Goal: Check status: Check status

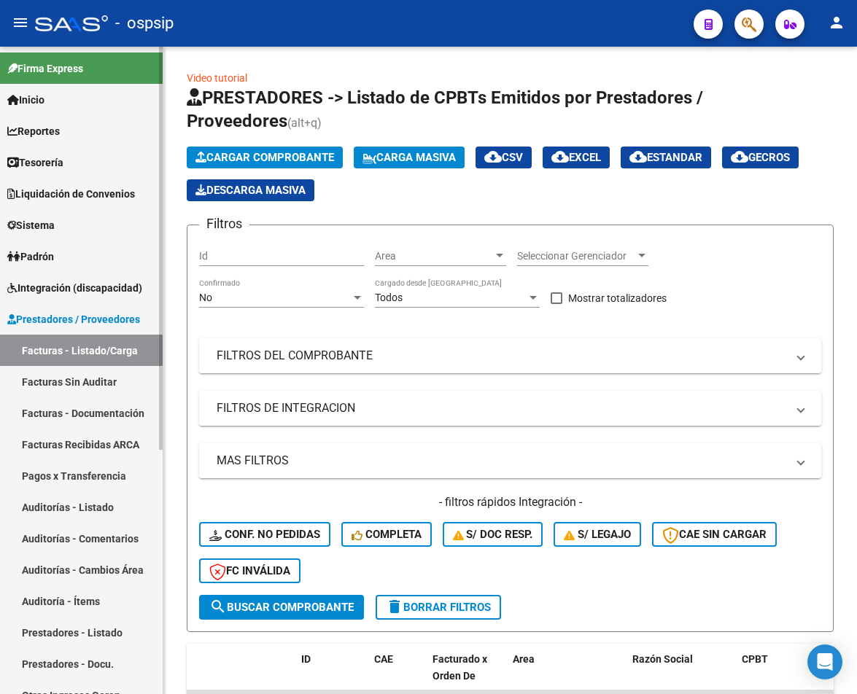
click at [100, 291] on span "Integración (discapacidad)" at bounding box center [74, 288] width 135 height 16
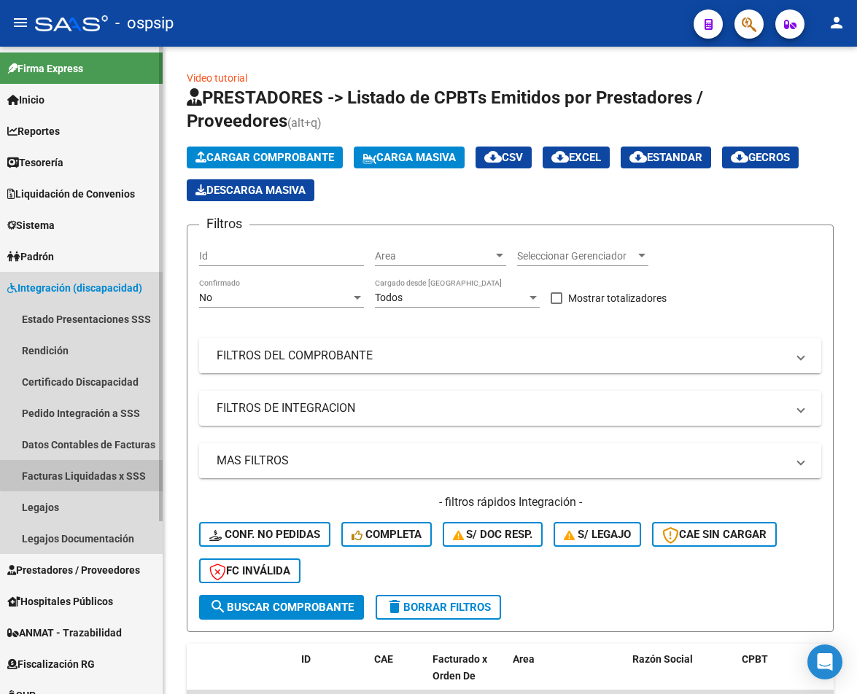
click at [101, 472] on link "Facturas Liquidadas x SSS" at bounding box center [81, 475] width 163 height 31
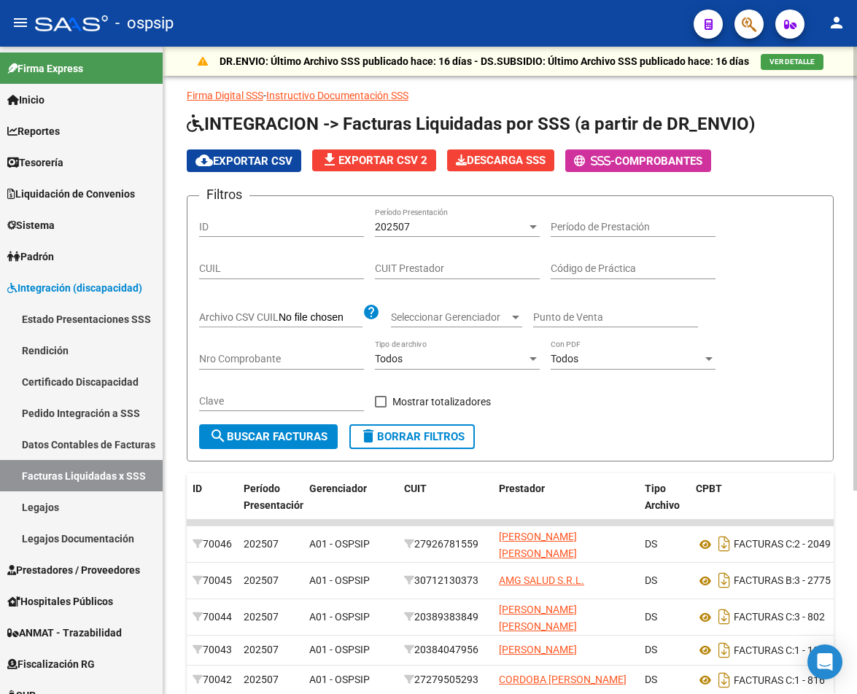
click at [413, 272] on input "CUIT Prestador" at bounding box center [457, 268] width 165 height 12
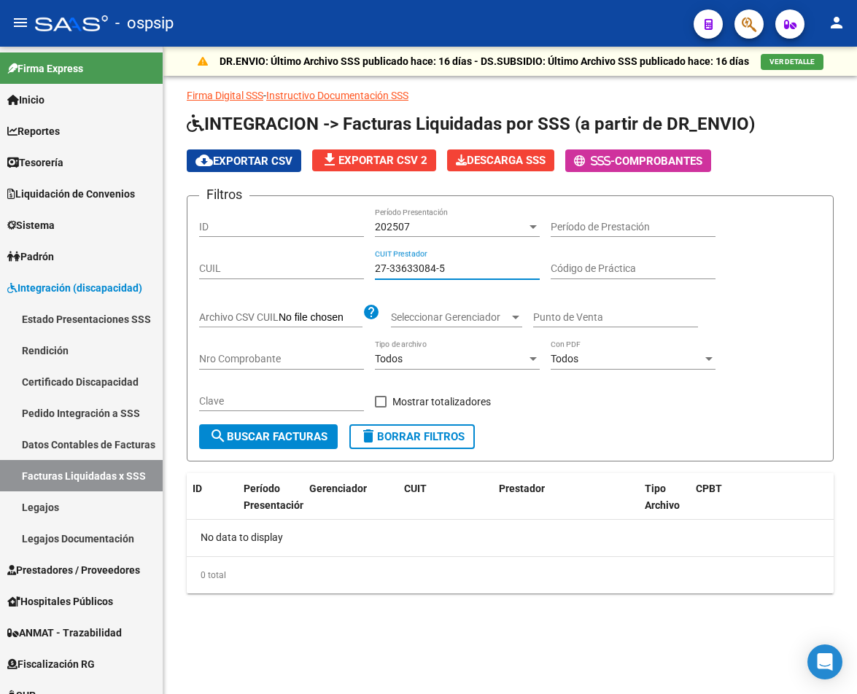
type input "27-33633084-5"
click at [465, 224] on div "202507" at bounding box center [451, 227] width 152 height 12
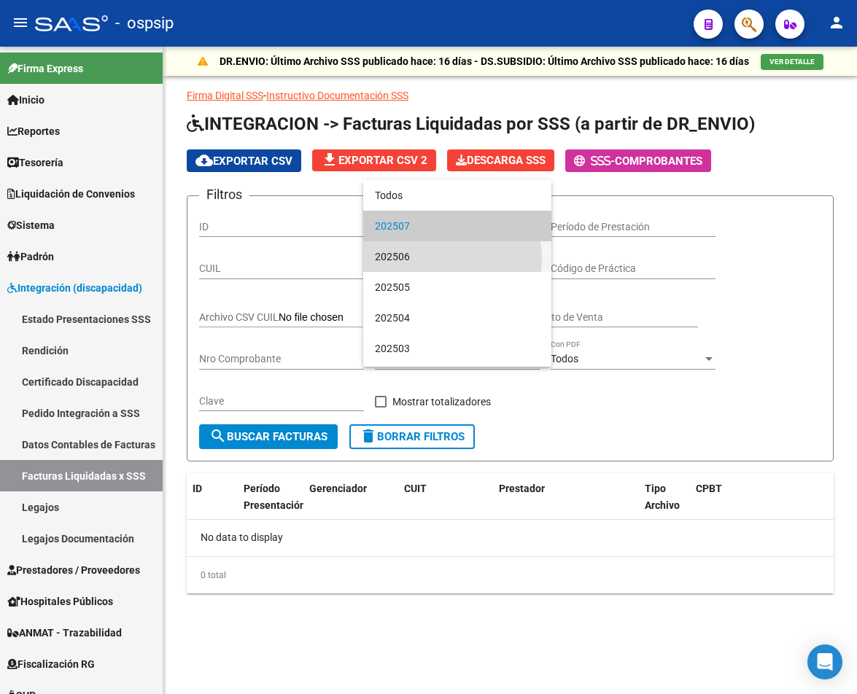
click at [445, 258] on span "202506" at bounding box center [457, 256] width 165 height 31
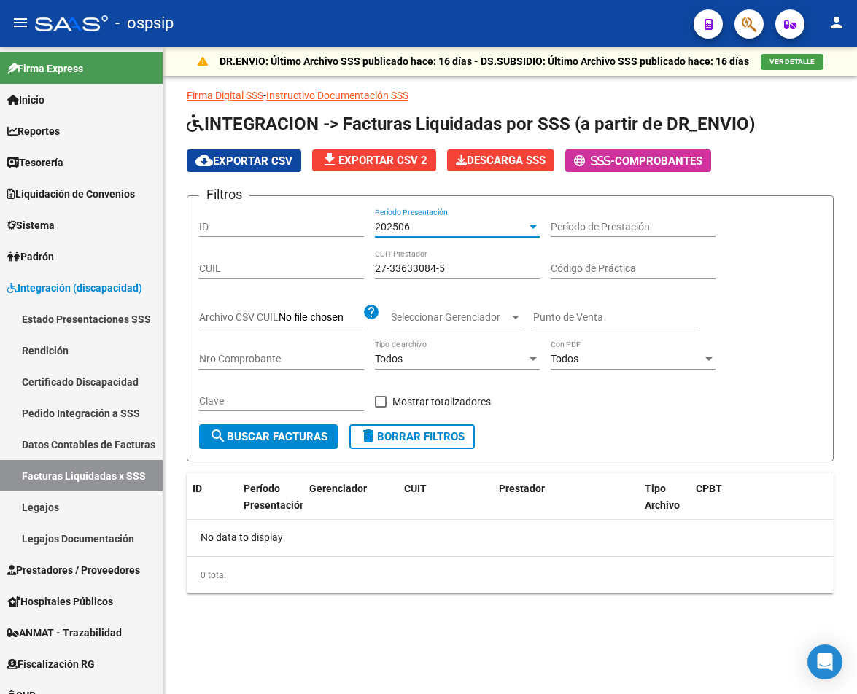
click at [469, 267] on input "27-33633084-5" at bounding box center [457, 268] width 165 height 12
click at [459, 214] on div "202506 Período Presentación" at bounding box center [457, 222] width 165 height 29
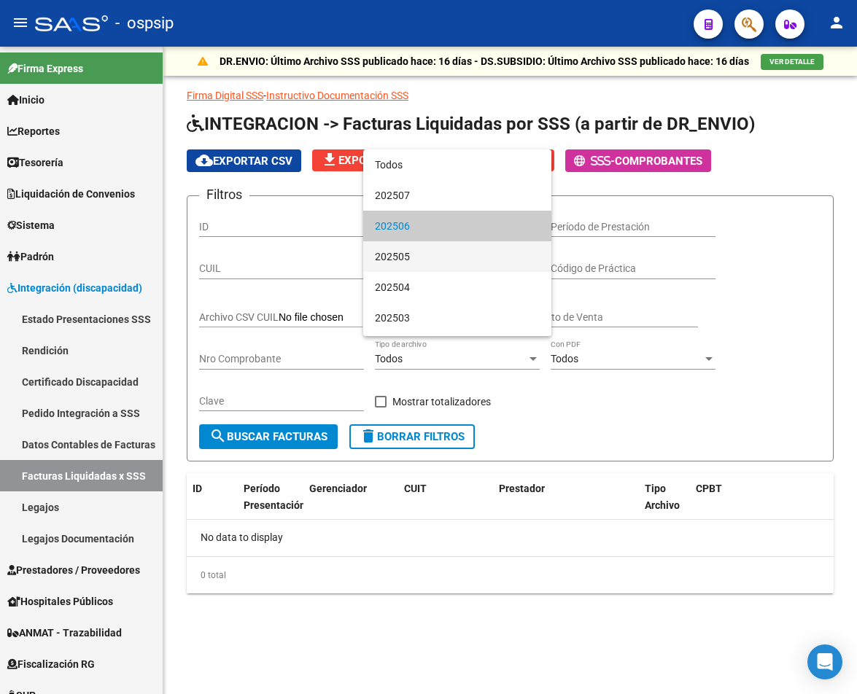
click at [448, 265] on span "202505" at bounding box center [457, 256] width 165 height 31
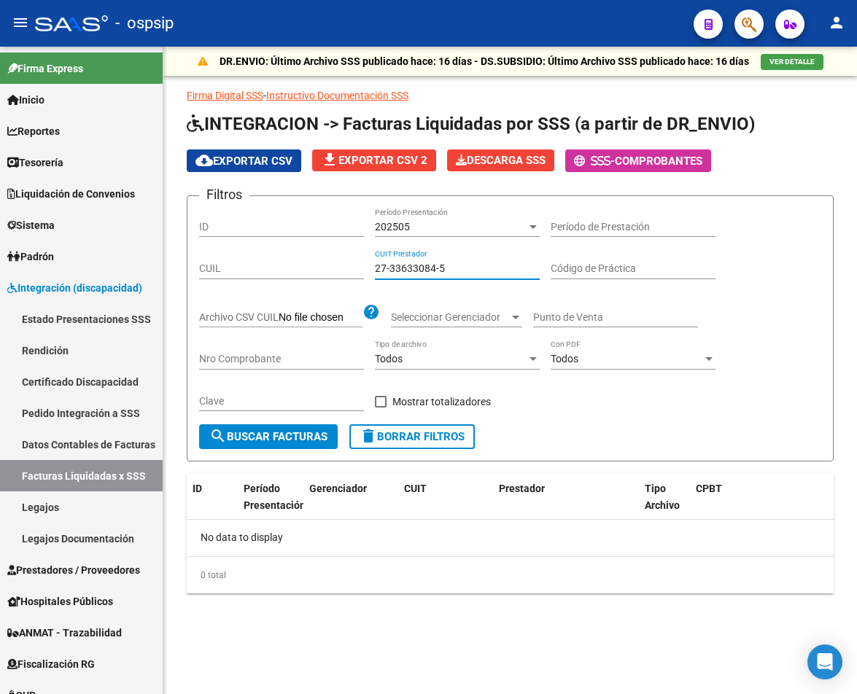
click at [468, 265] on input "27-33633084-5" at bounding box center [457, 268] width 165 height 12
click at [436, 223] on div "202505" at bounding box center [451, 227] width 152 height 12
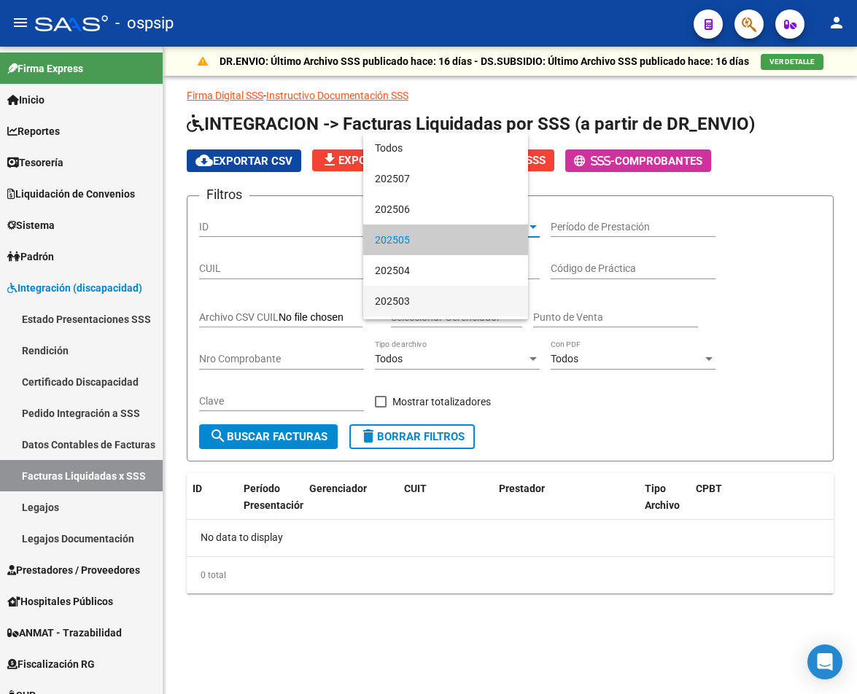
scroll to position [14, 0]
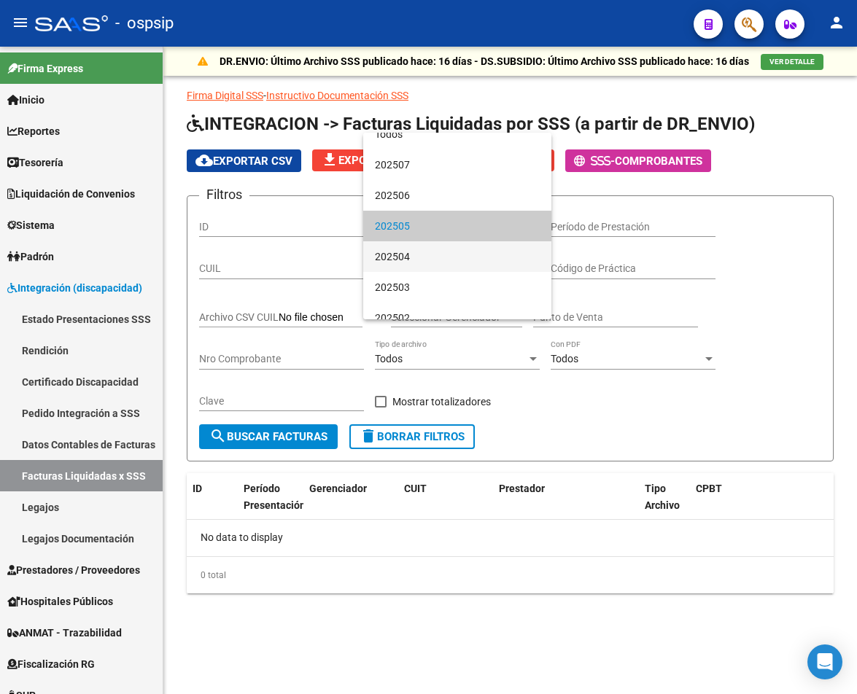
click at [473, 260] on span "202504" at bounding box center [457, 256] width 165 height 31
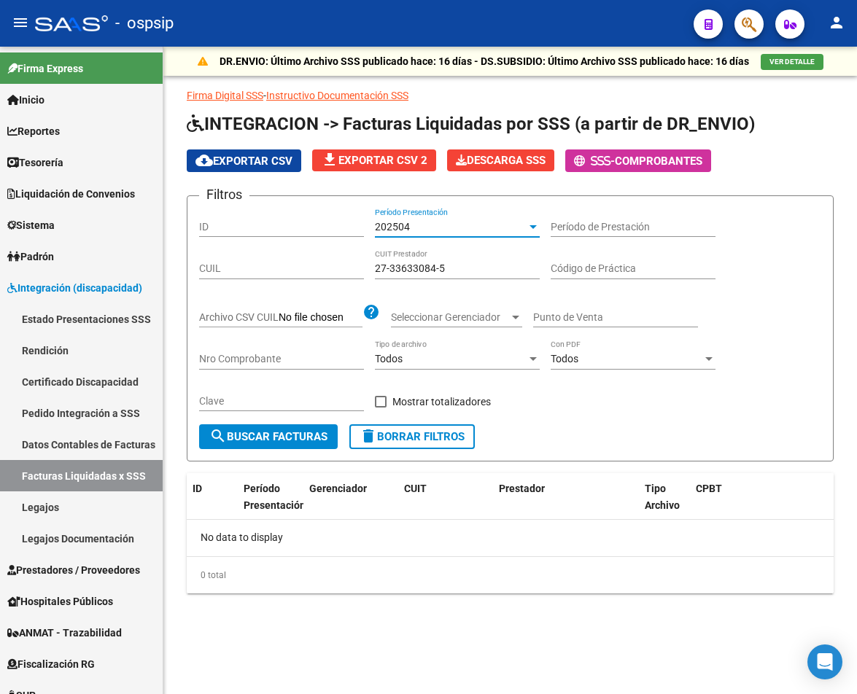
click at [477, 274] on div "27-33633084-5 CUIT Prestador" at bounding box center [457, 264] width 165 height 29
click at [491, 230] on div "202504" at bounding box center [451, 227] width 152 height 12
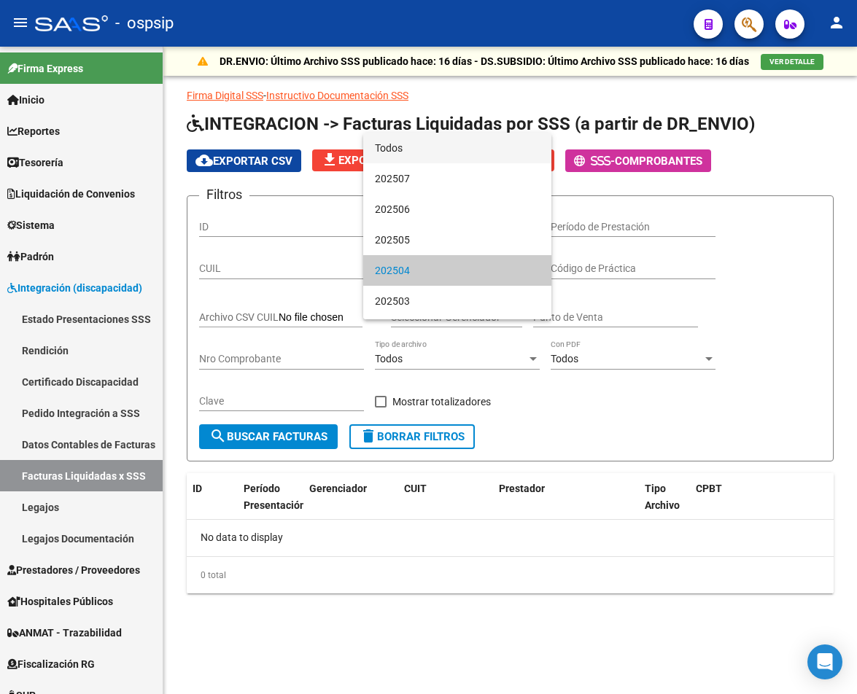
scroll to position [0, 0]
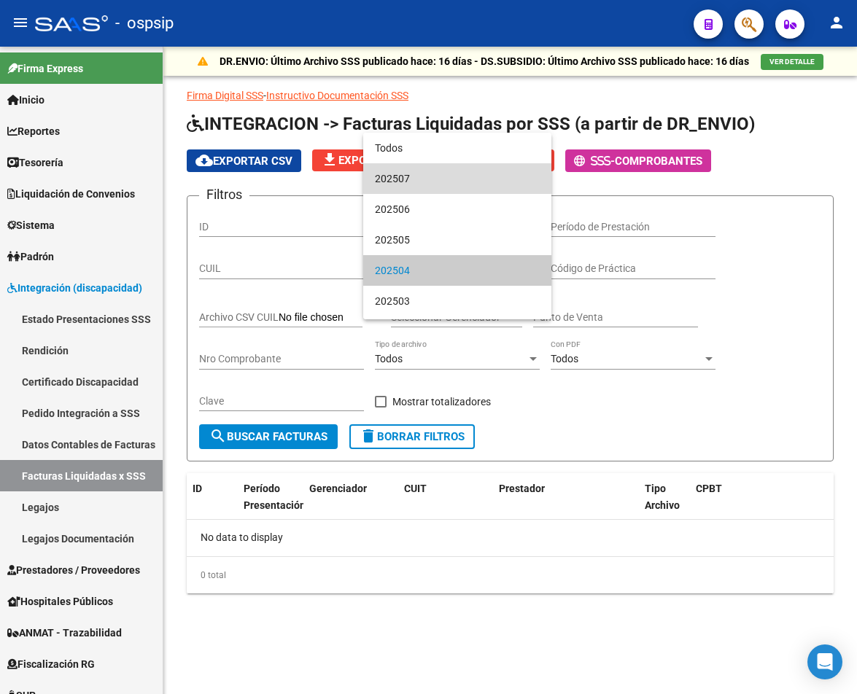
click at [457, 167] on span "202507" at bounding box center [457, 178] width 165 height 31
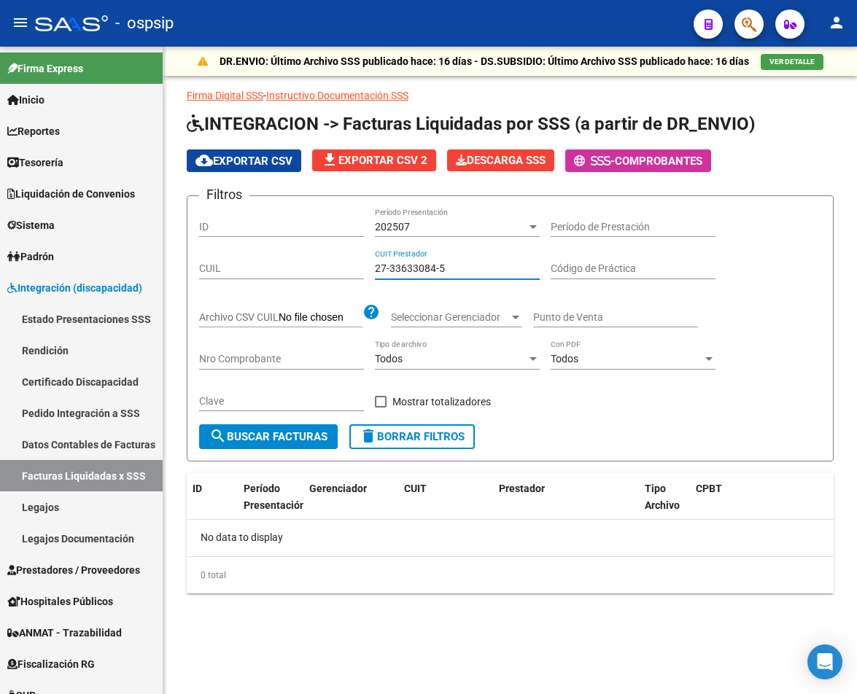
click at [453, 267] on input "27-33633084-5" at bounding box center [457, 268] width 165 height 12
click at [456, 231] on div "202507" at bounding box center [451, 227] width 152 height 12
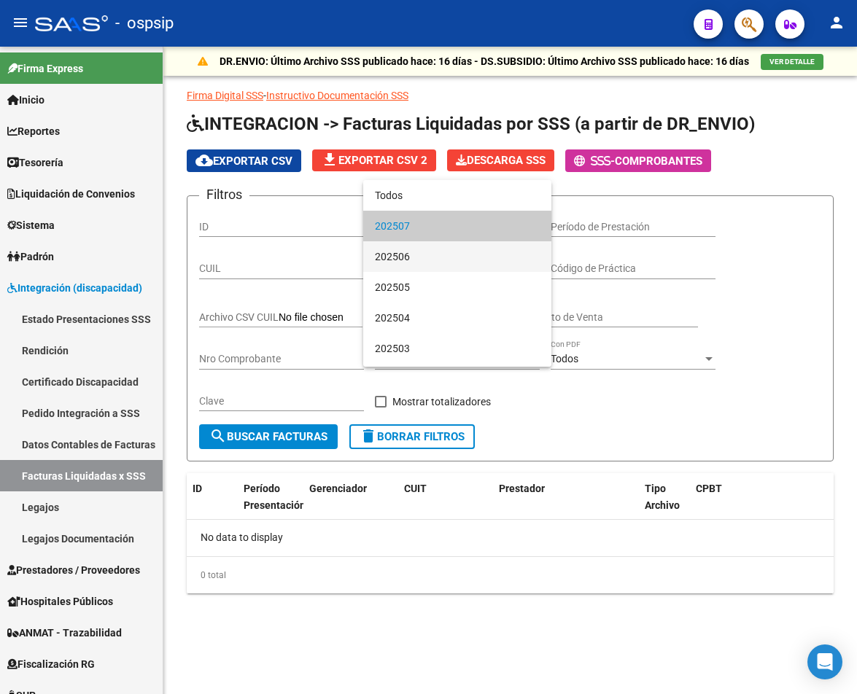
click at [432, 263] on span "202506" at bounding box center [457, 256] width 165 height 31
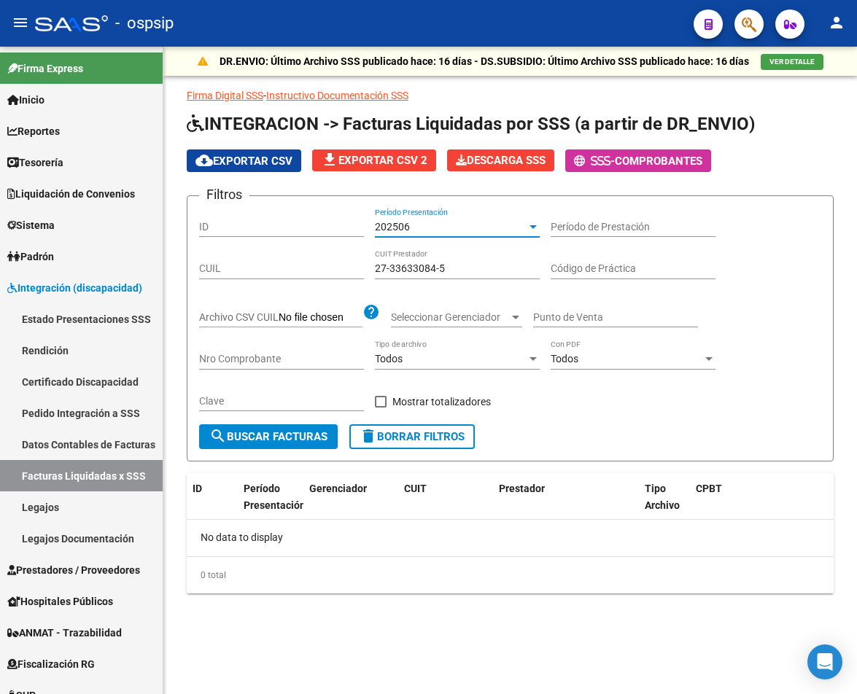
click at [450, 260] on div "27-33633084-5 CUIT Prestador" at bounding box center [457, 264] width 165 height 29
click at [474, 217] on div "202506 Período Presentación" at bounding box center [457, 222] width 165 height 29
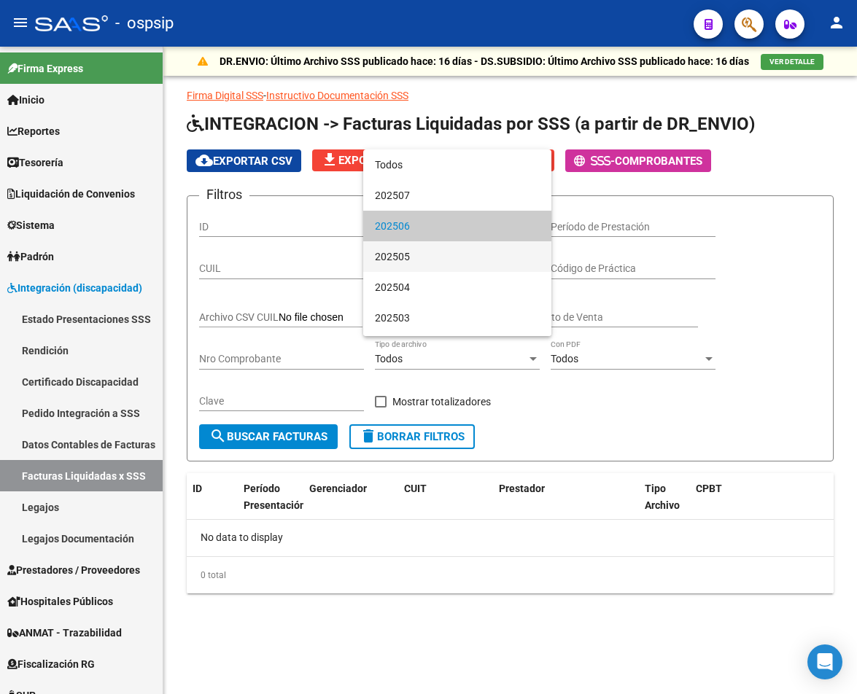
click at [453, 251] on span "202505" at bounding box center [457, 256] width 165 height 31
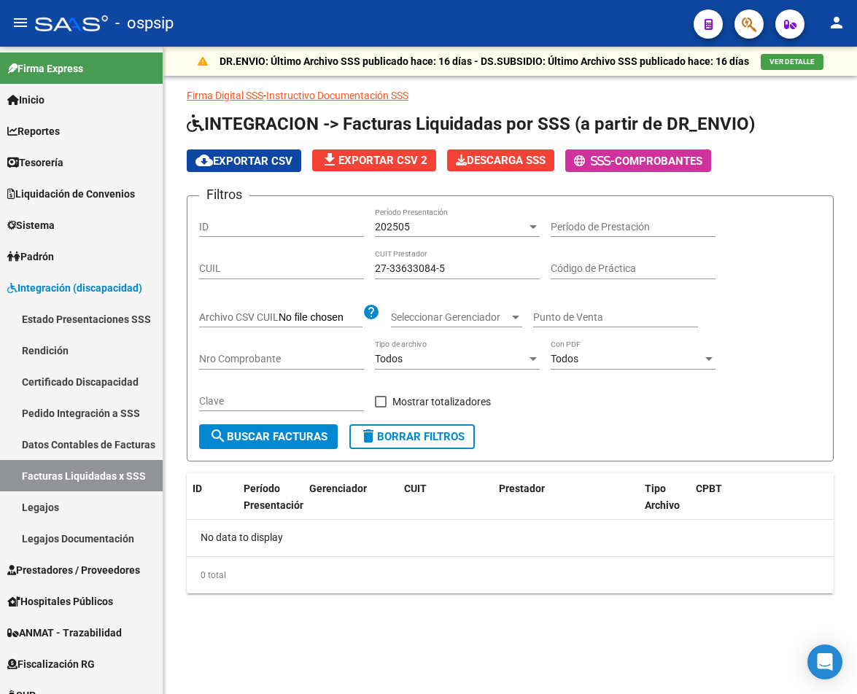
click at [760, 346] on div "Filtros ID 202505 Período Presentación Período de Prestación CUIL 27-33633084-5…" at bounding box center [510, 316] width 622 height 217
click at [471, 226] on div "202505" at bounding box center [451, 227] width 152 height 12
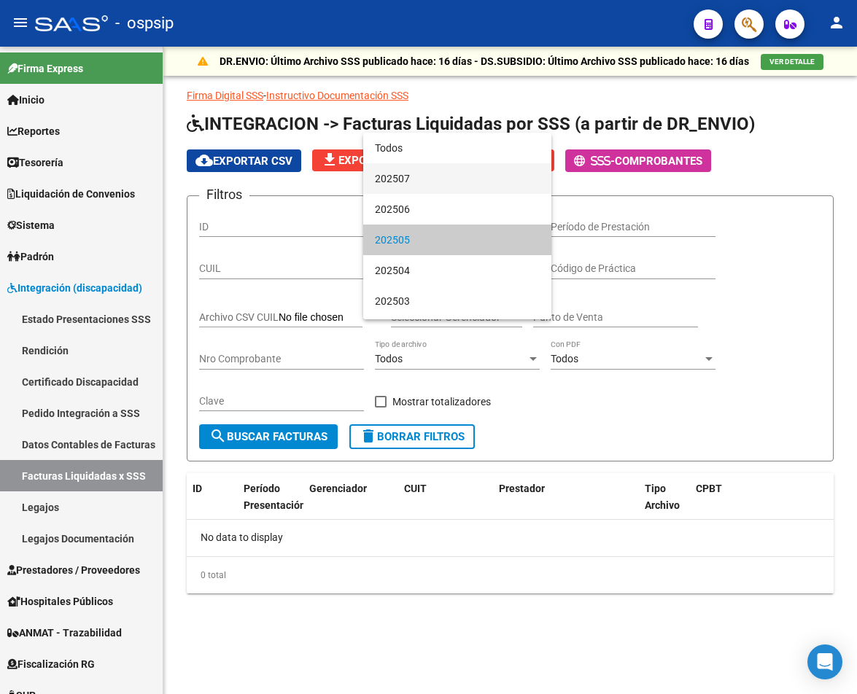
click at [451, 176] on span "202507" at bounding box center [457, 178] width 165 height 31
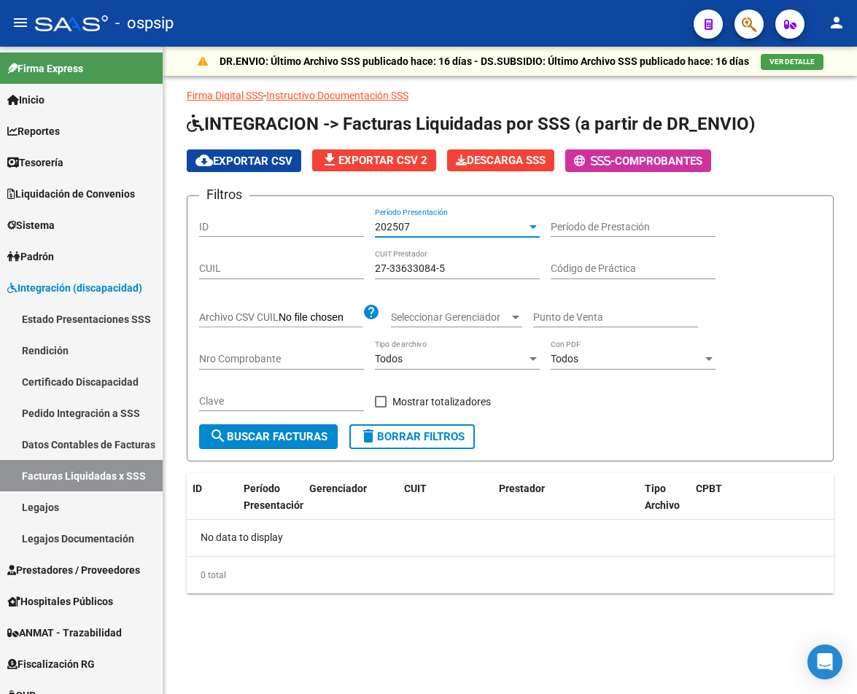
click at [480, 229] on div "202507" at bounding box center [451, 227] width 152 height 12
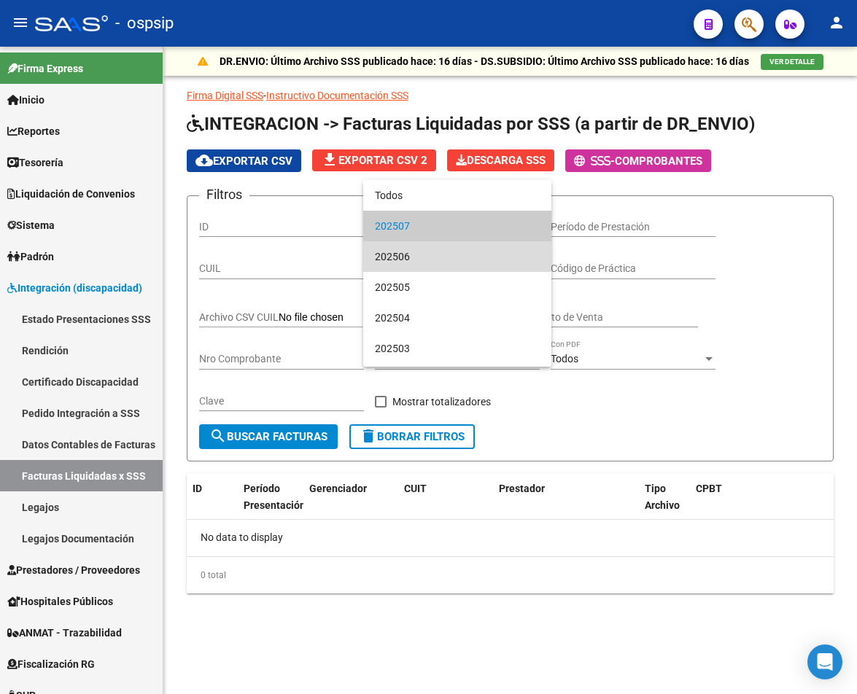
click at [473, 256] on span "202506" at bounding box center [457, 256] width 165 height 31
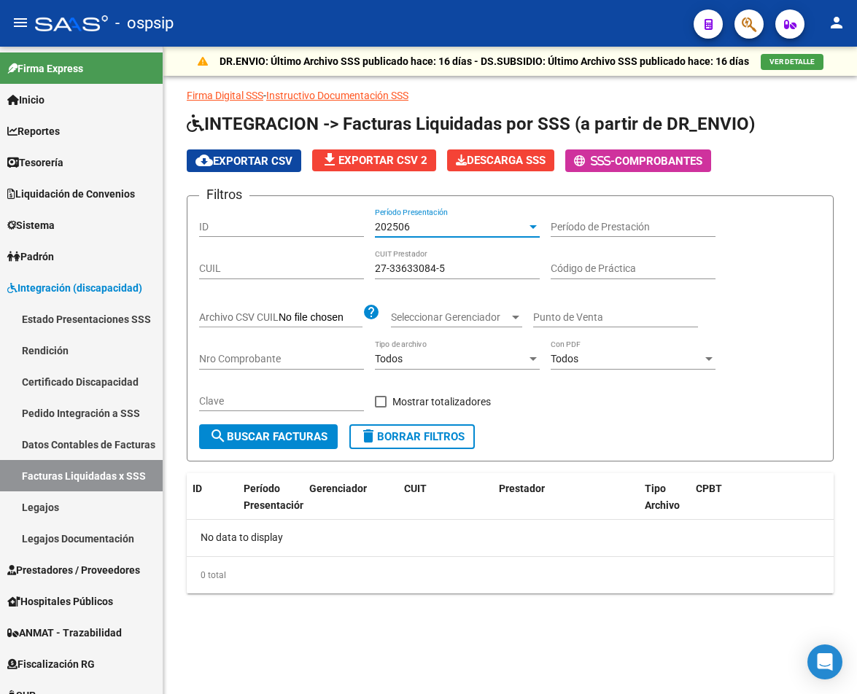
click at [479, 231] on div "202506" at bounding box center [451, 227] width 152 height 12
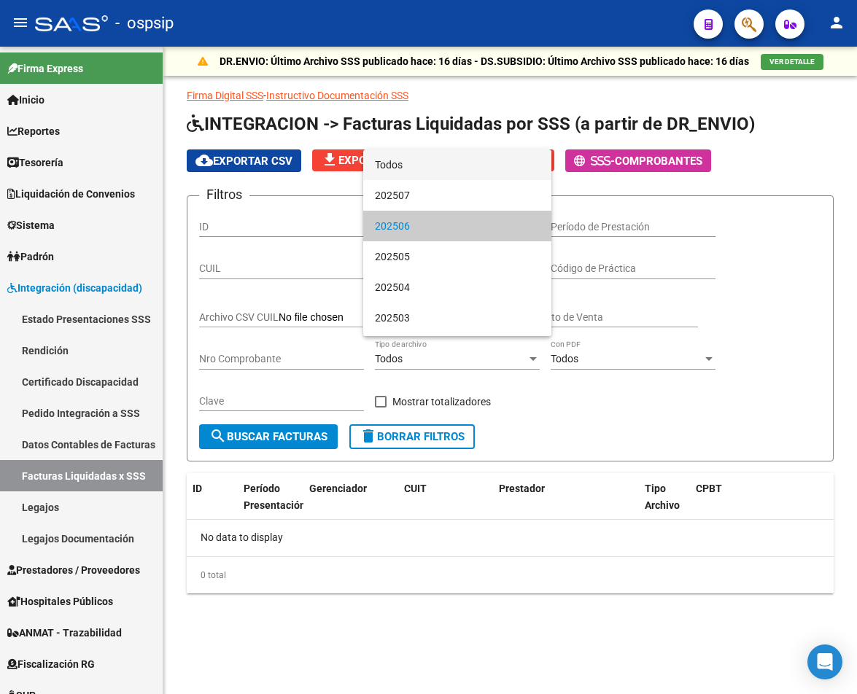
click at [478, 170] on span "Todos" at bounding box center [457, 164] width 165 height 31
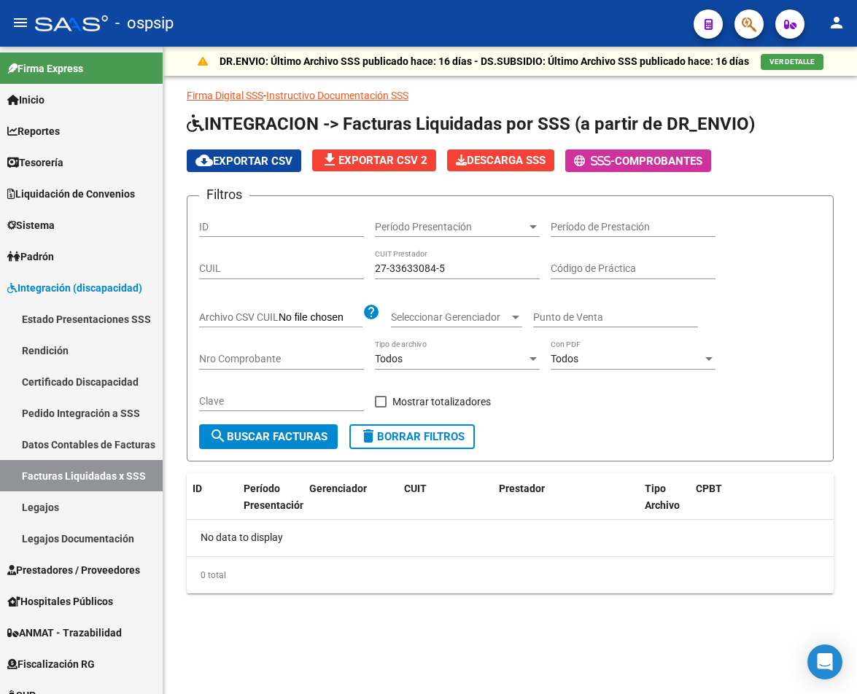
click at [484, 212] on div "Período Presentación Período Presentación" at bounding box center [457, 222] width 165 height 29
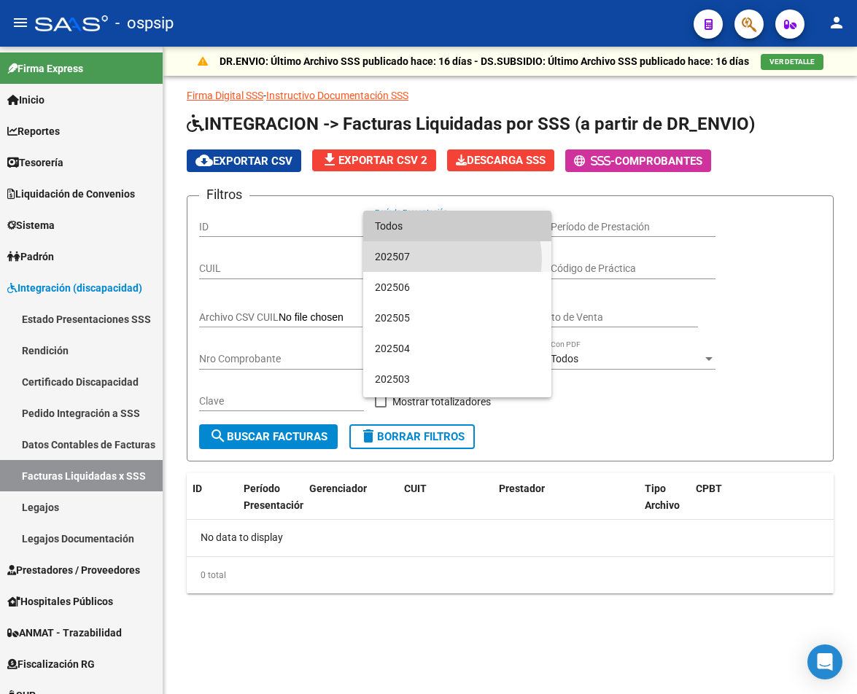
click at [447, 259] on span "202507" at bounding box center [457, 256] width 165 height 31
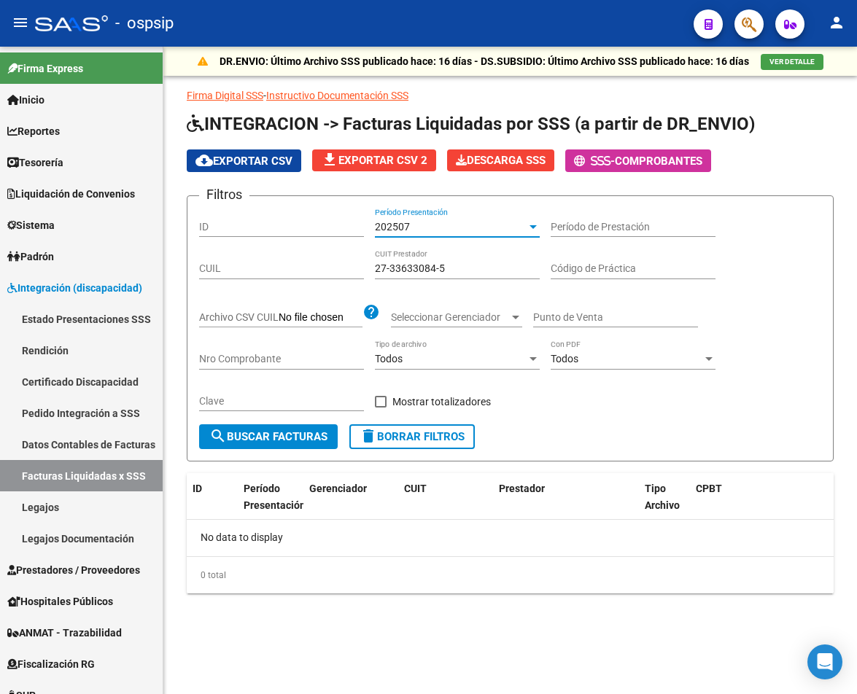
click at [461, 270] on input "27-33633084-5" at bounding box center [457, 268] width 165 height 12
click at [478, 224] on div "202507" at bounding box center [451, 227] width 152 height 12
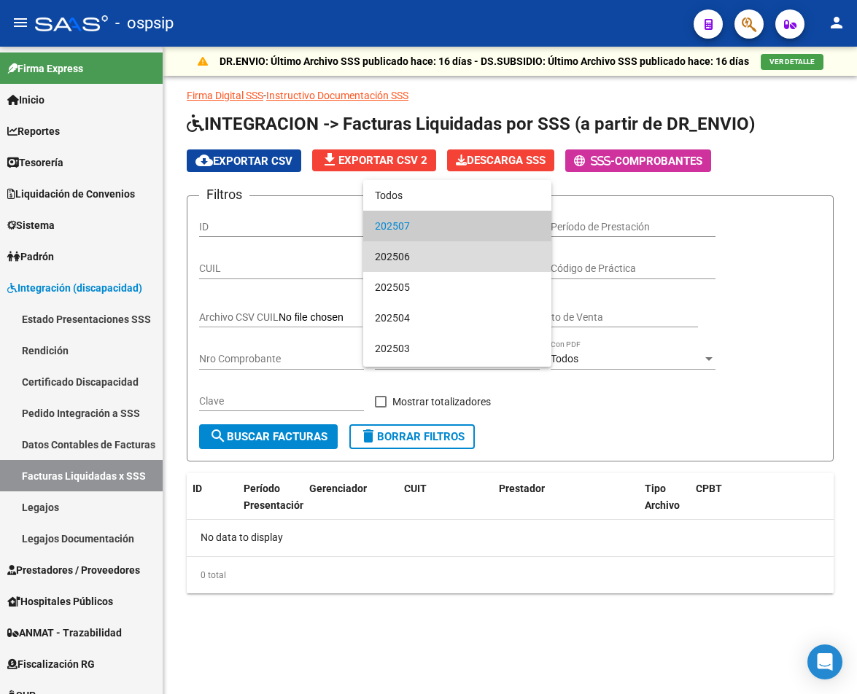
click at [466, 245] on span "202506" at bounding box center [457, 256] width 165 height 31
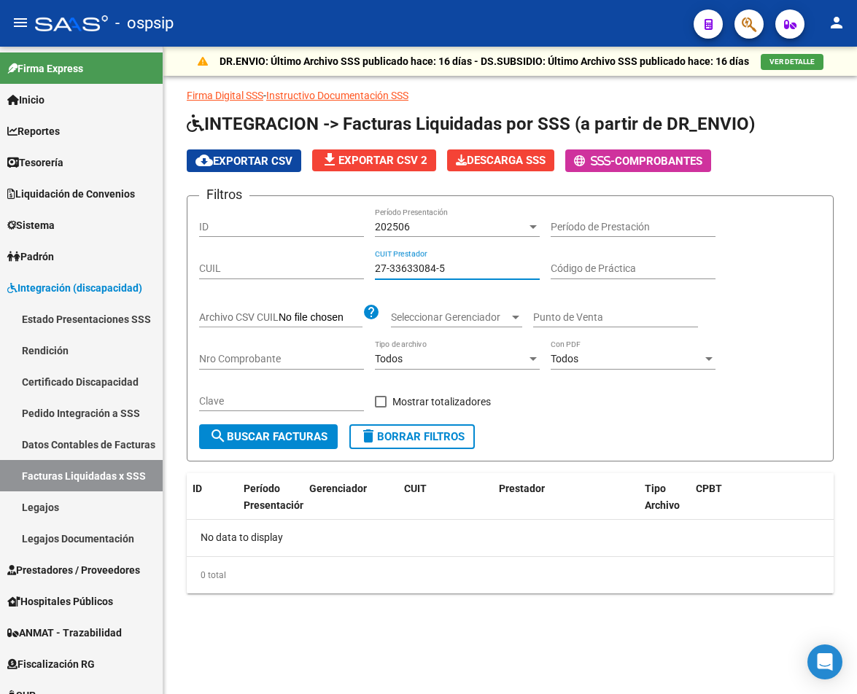
click at [467, 270] on input "27-33633084-5" at bounding box center [457, 268] width 165 height 12
drag, startPoint x: 456, startPoint y: 270, endPoint x: 335, endPoint y: 259, distance: 121.5
click at [335, 259] on div "Filtros ID 202506 Período Presentación Período de Prestación CUIL 27-33633084-5…" at bounding box center [510, 316] width 622 height 217
click at [467, 263] on input "27-33633084-5" at bounding box center [457, 268] width 165 height 12
drag, startPoint x: 509, startPoint y: 265, endPoint x: 216, endPoint y: 230, distance: 295.2
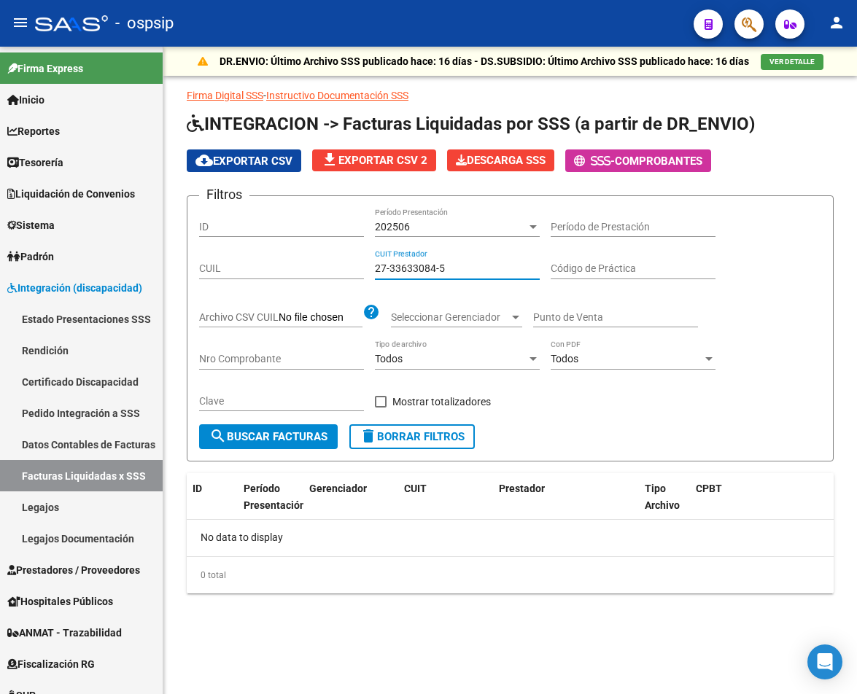
click at [216, 230] on div "Filtros ID 202506 Período Presentación Período de Prestación CUIL 27-33633084-5…" at bounding box center [510, 316] width 622 height 217
click at [472, 266] on input "27-33633084-5" at bounding box center [457, 268] width 165 height 12
click at [800, 345] on div "Filtros ID 202506 Período Presentación Período de Prestación CUIL 27-33633084-5…" at bounding box center [510, 316] width 622 height 217
click at [439, 268] on input "27-33633084-5" at bounding box center [457, 268] width 165 height 12
click at [464, 211] on div "202506 Período Presentación" at bounding box center [457, 222] width 165 height 29
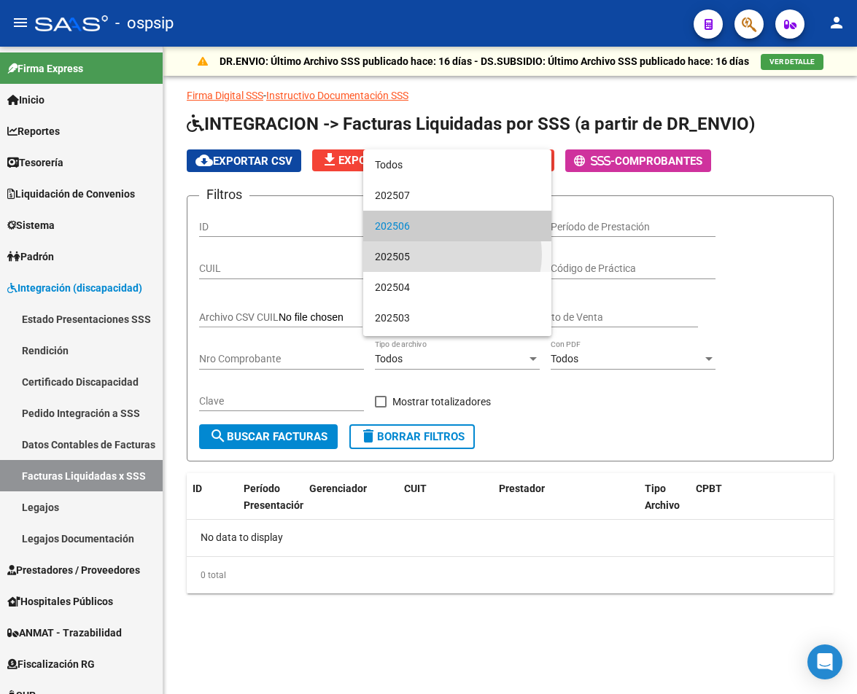
click at [446, 254] on span "202505" at bounding box center [457, 256] width 165 height 31
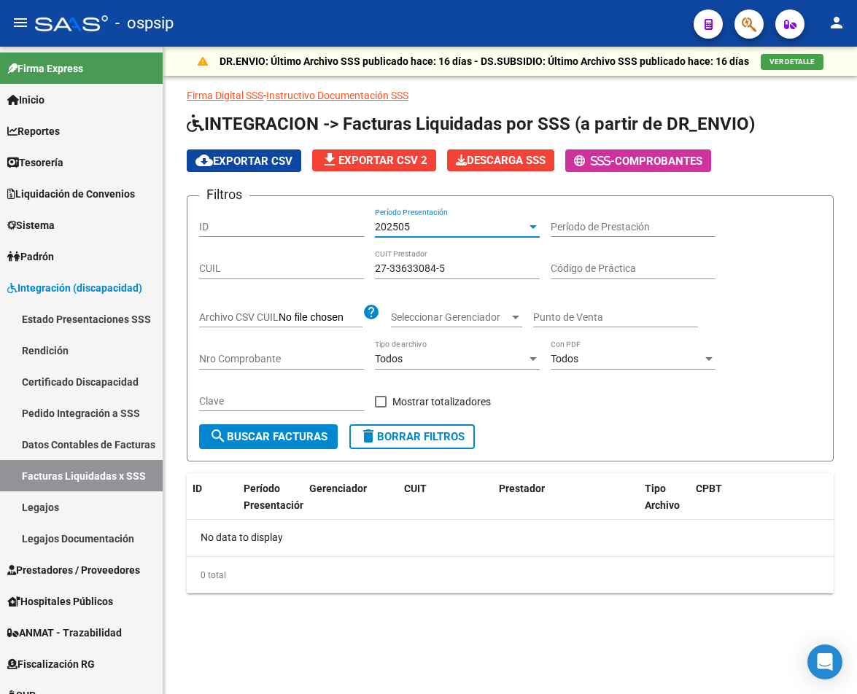
click at [459, 273] on div "27-33633084-5 CUIT Prestador" at bounding box center [457, 264] width 165 height 29
click at [469, 225] on div "202505" at bounding box center [451, 227] width 152 height 12
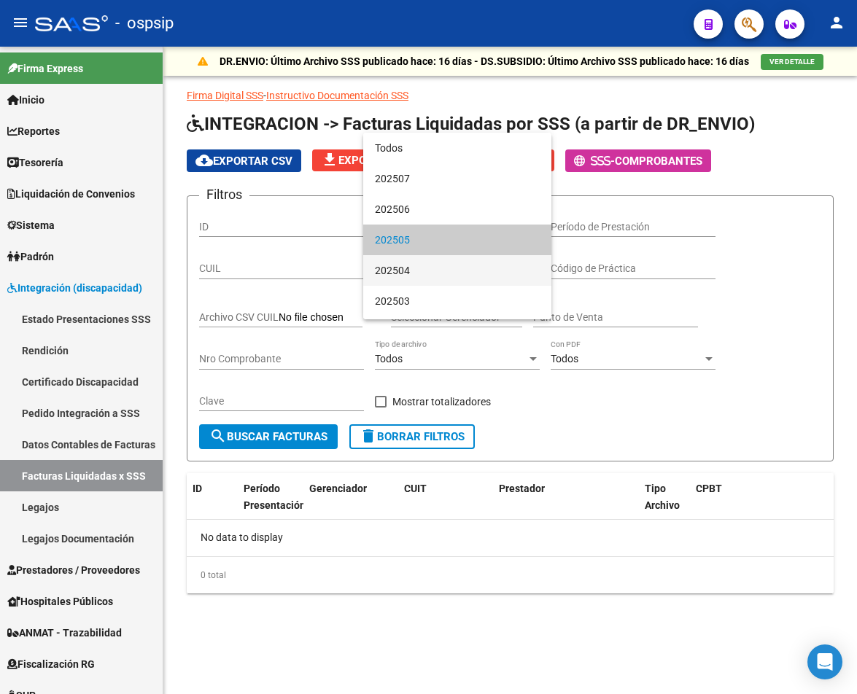
scroll to position [14, 0]
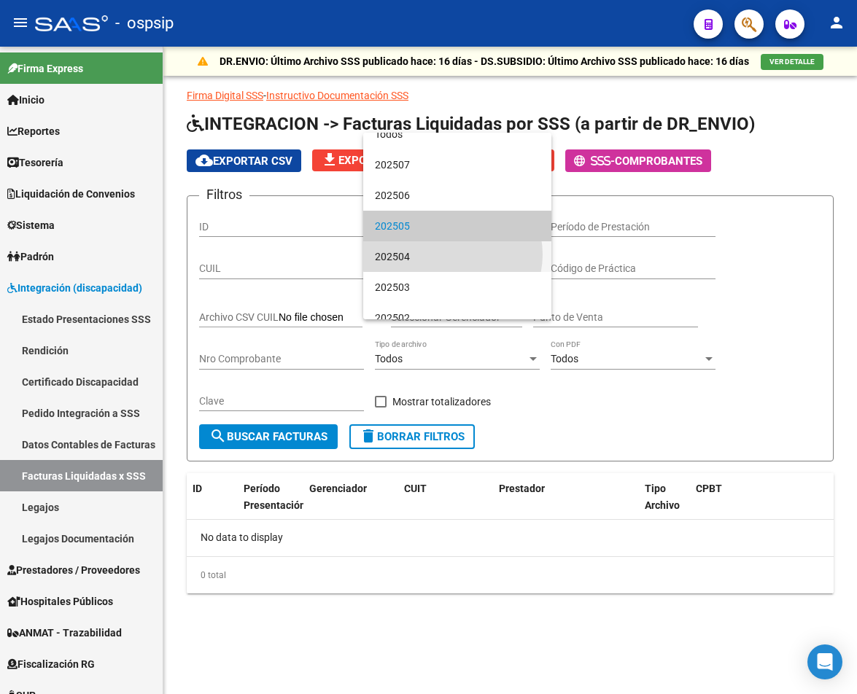
click at [452, 254] on span "202504" at bounding box center [457, 256] width 165 height 31
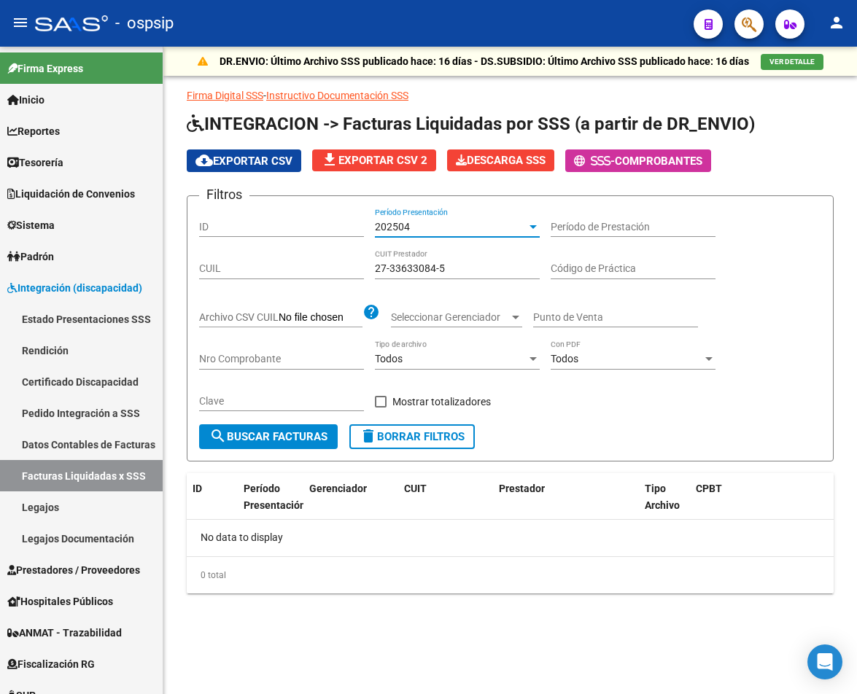
click at [465, 268] on input "27-33633084-5" at bounding box center [457, 268] width 165 height 12
click at [475, 237] on div "202504 Período Presentación" at bounding box center [457, 229] width 165 height 42
click at [469, 227] on div "202504" at bounding box center [451, 227] width 152 height 12
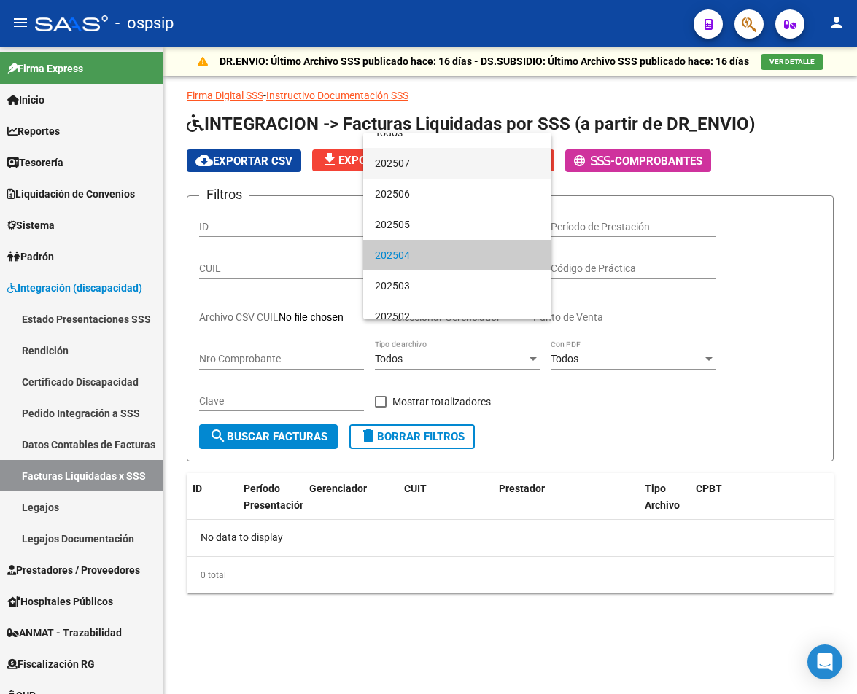
scroll to position [0, 0]
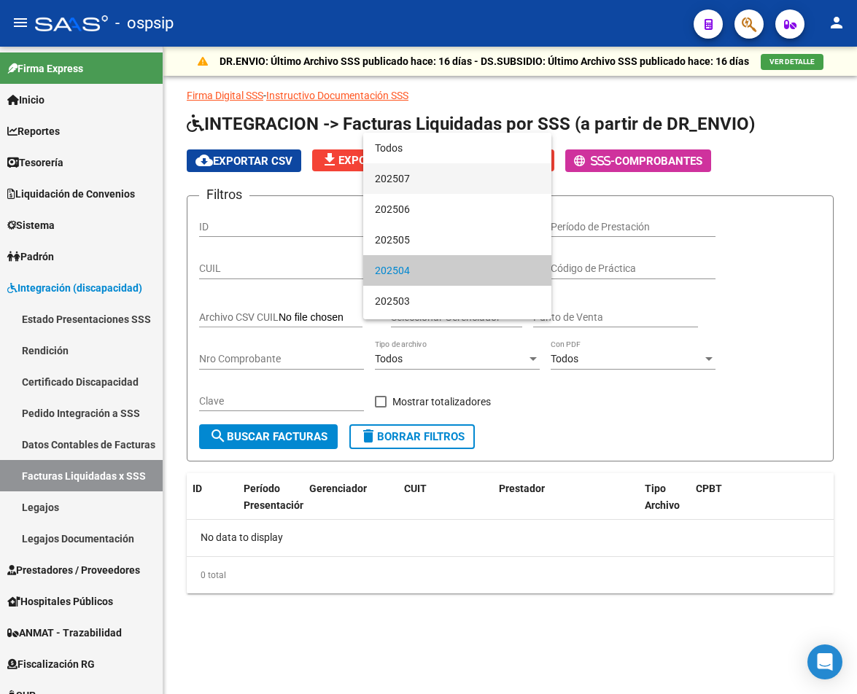
click at [462, 173] on span "202507" at bounding box center [457, 178] width 165 height 31
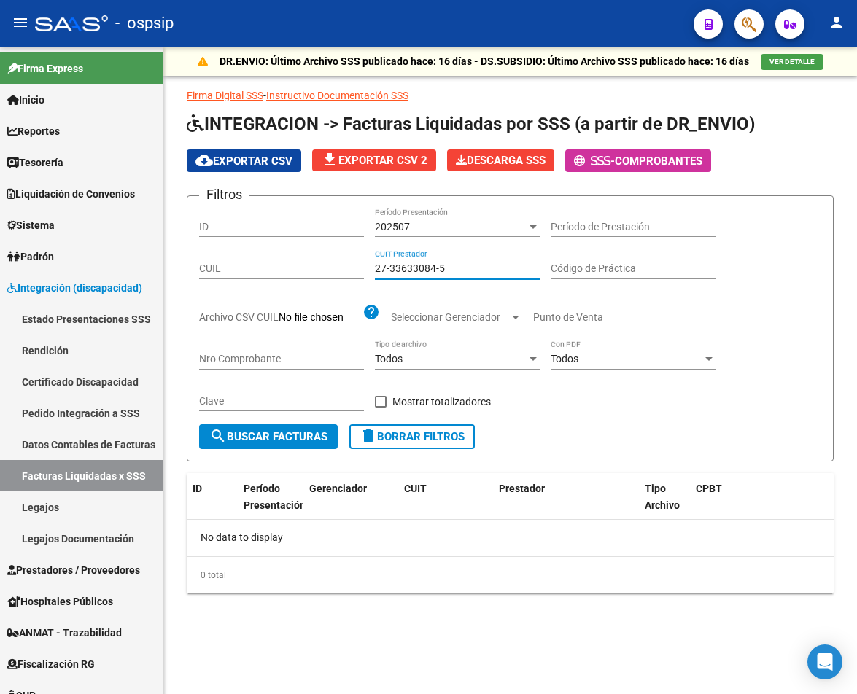
click at [461, 266] on input "27-33633084-5" at bounding box center [457, 268] width 165 height 12
click at [469, 222] on div "202507" at bounding box center [451, 227] width 152 height 12
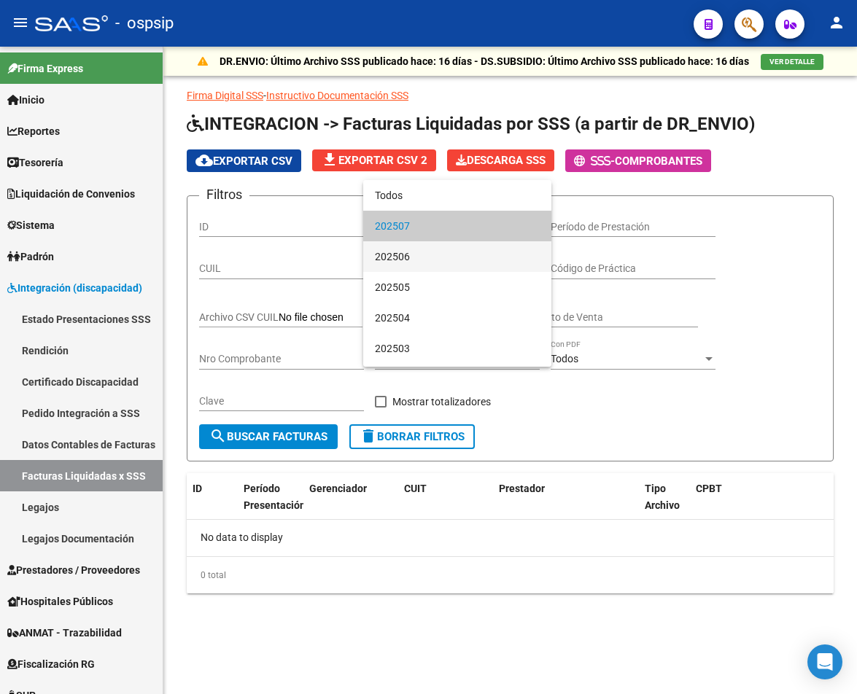
click at [461, 257] on span "202506" at bounding box center [457, 256] width 165 height 31
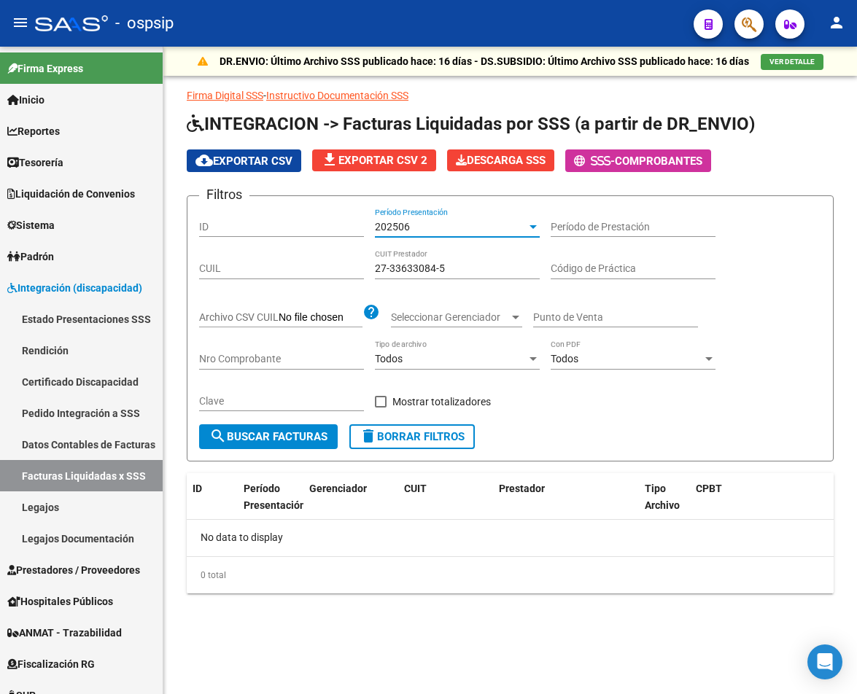
click at [460, 275] on div "27-33633084-5 CUIT Prestador" at bounding box center [457, 264] width 165 height 29
click at [456, 230] on div "202506" at bounding box center [451, 227] width 152 height 12
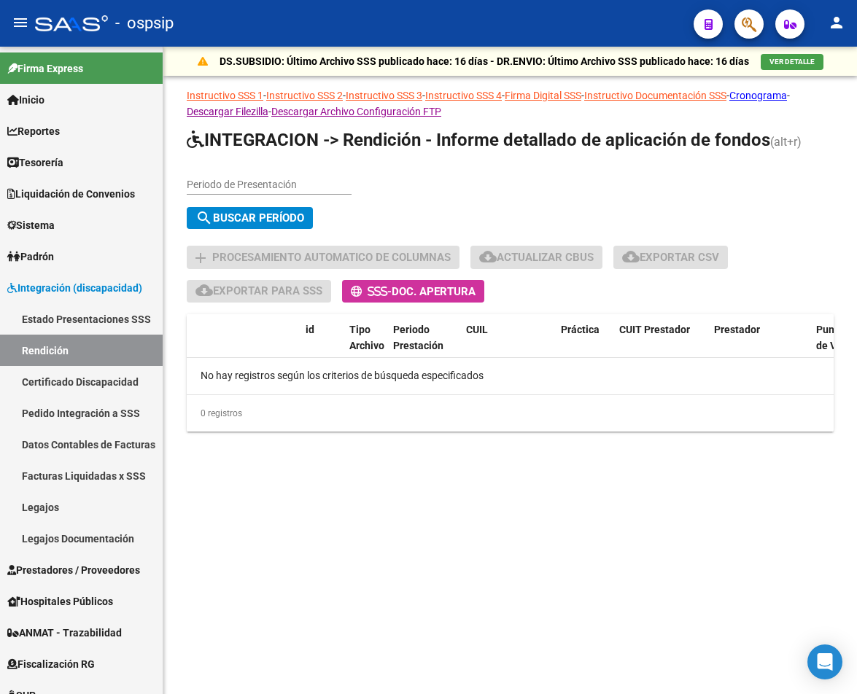
click at [252, 176] on div "Periodo de Presentación" at bounding box center [269, 179] width 165 height 29
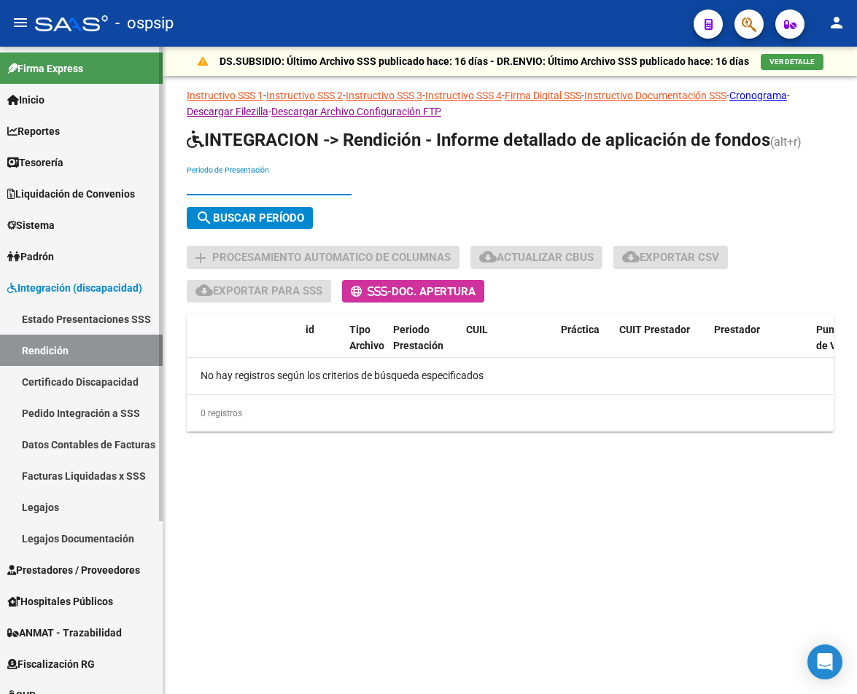
click at [80, 321] on link "Estado Presentaciones SSS" at bounding box center [81, 318] width 163 height 31
